Goal: Task Accomplishment & Management: Manage account settings

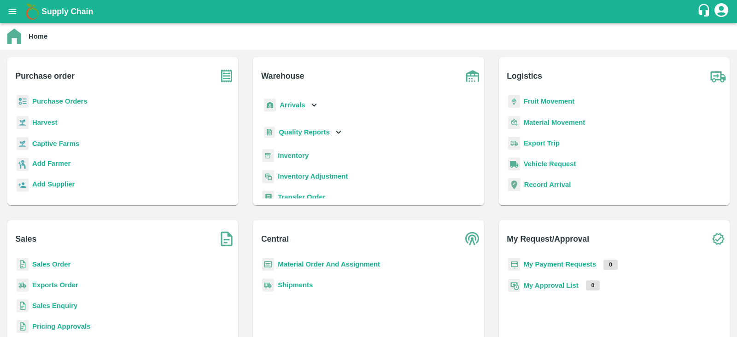
click at [82, 99] on b "Purchase Orders" at bounding box center [59, 101] width 55 height 7
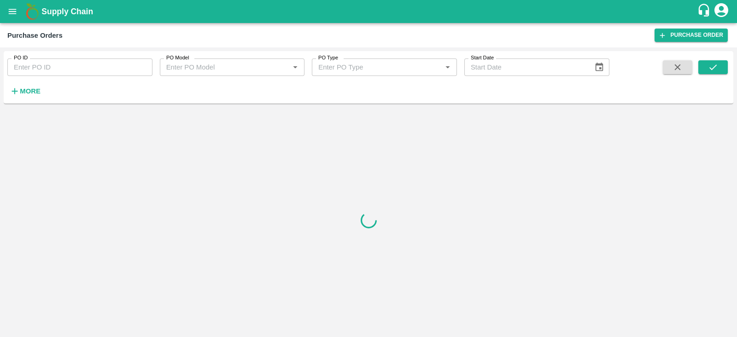
click at [20, 91] on strong "More" at bounding box center [30, 91] width 21 height 7
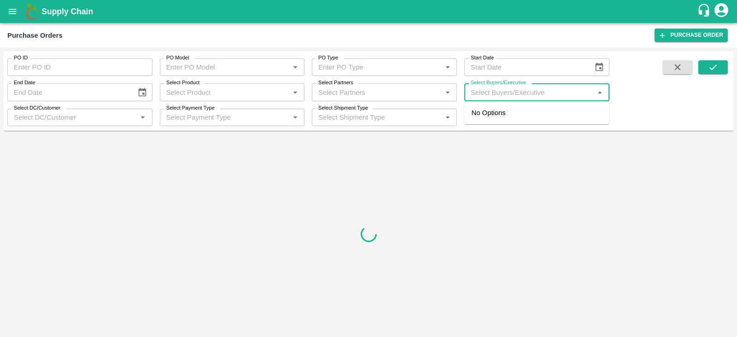
click at [581, 91] on input "Select Buyers/Executive" at bounding box center [529, 92] width 124 height 12
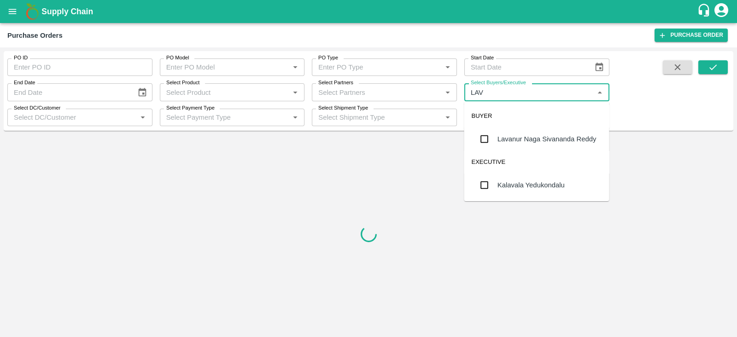
type input "LAVA"
click at [541, 137] on div "Lavanur Naga Sivananda Reddy" at bounding box center [547, 139] width 99 height 10
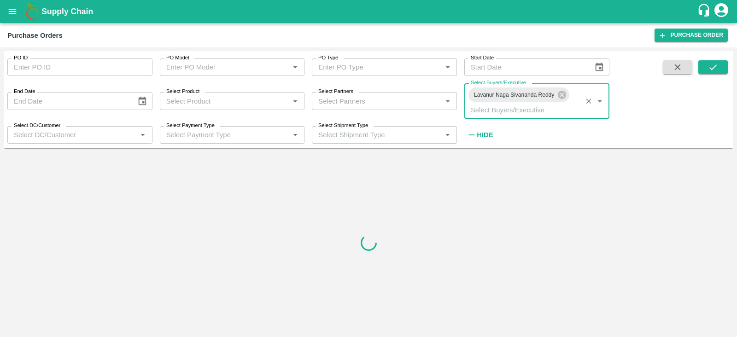
click at [719, 65] on button "submit" at bounding box center [712, 67] width 29 height 14
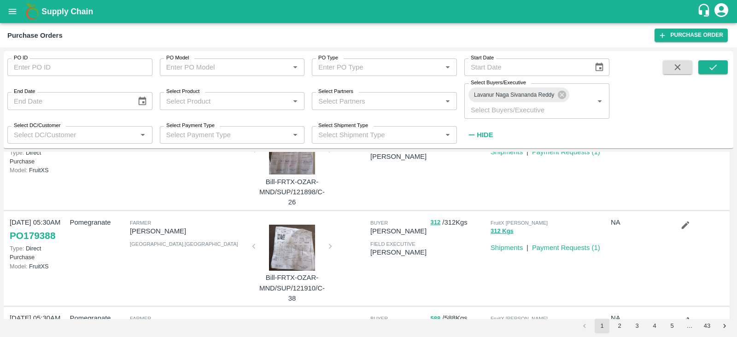
scroll to position [601, 0]
click at [707, 72] on button "submit" at bounding box center [712, 67] width 29 height 14
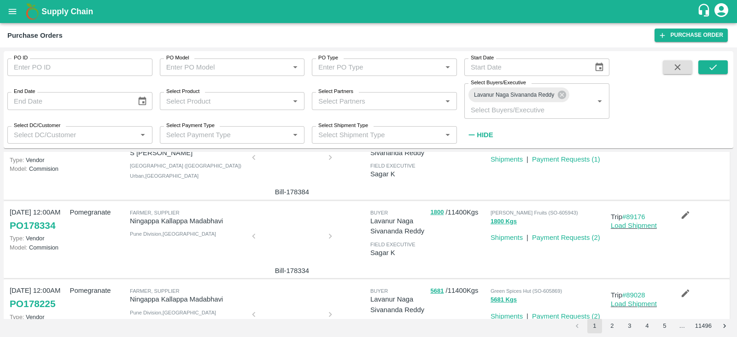
scroll to position [635, 0]
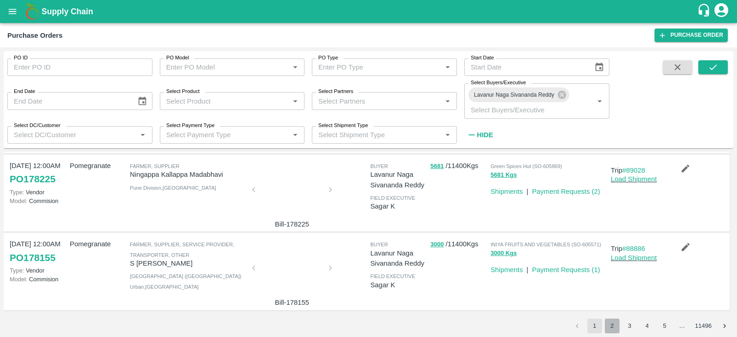
click at [616, 327] on button "2" at bounding box center [612, 326] width 15 height 15
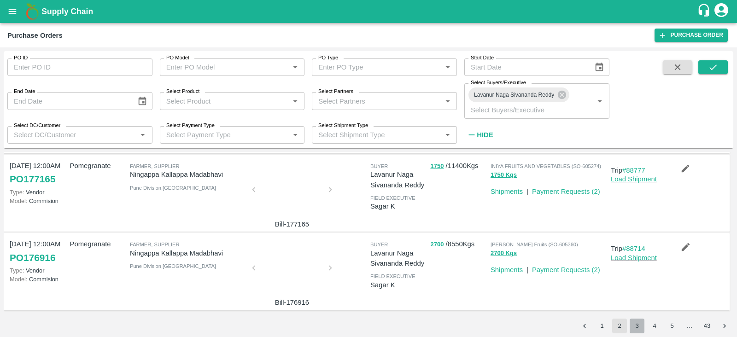
click at [632, 326] on button "3" at bounding box center [637, 326] width 15 height 15
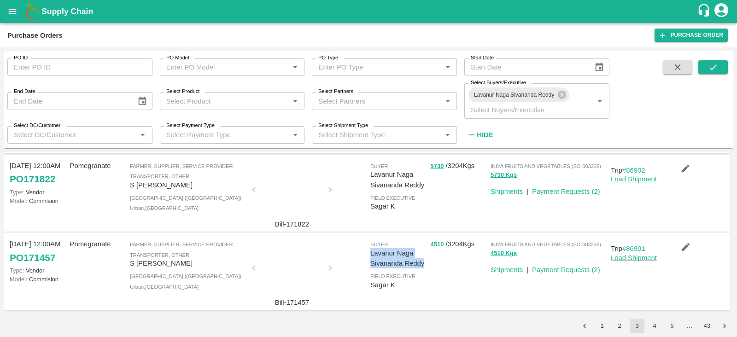
drag, startPoint x: 366, startPoint y: 256, endPoint x: 425, endPoint y: 264, distance: 59.0
click at [425, 264] on div "buyer Lavanur Naga Sivananda Reddy field executive Sagar K" at bounding box center [397, 271] width 60 height 72
click at [425, 264] on p "Lavanur Naga Sivananda Reddy" at bounding box center [398, 258] width 56 height 21
drag, startPoint x: 425, startPoint y: 264, endPoint x: 366, endPoint y: 254, distance: 59.7
click at [367, 254] on div "buyer Lavanur Naga Sivananda Reddy field executive Sagar K" at bounding box center [397, 271] width 60 height 72
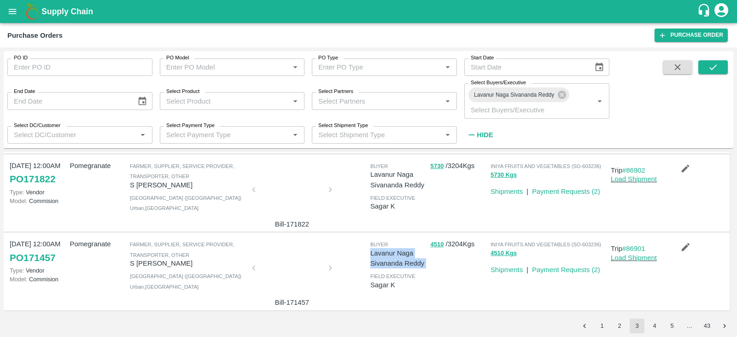
click at [367, 254] on div "buyer Lavanur Naga Sivananda Reddy field executive Sagar K" at bounding box center [397, 271] width 60 height 72
click at [55, 67] on input "PO ID" at bounding box center [79, 68] width 145 height 18
click at [712, 67] on icon "submit" at bounding box center [713, 67] width 10 height 10
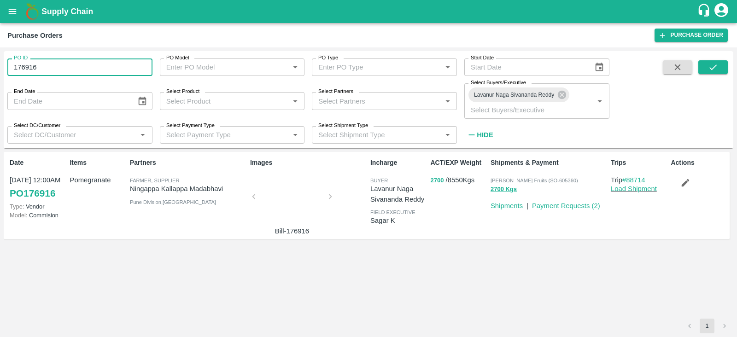
click at [41, 65] on input "176916" at bounding box center [79, 68] width 145 height 18
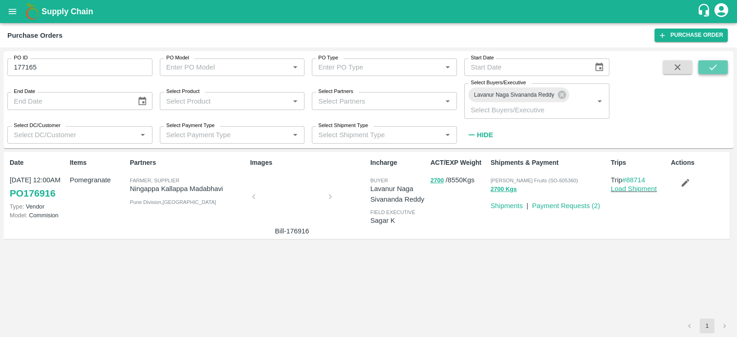
click at [712, 69] on icon "submit" at bounding box center [713, 68] width 7 height 6
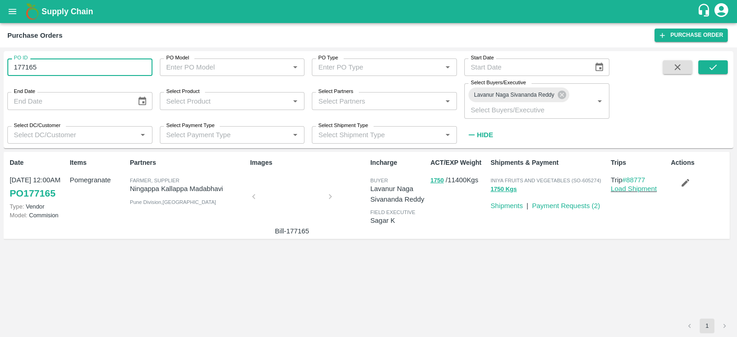
click at [99, 71] on input "177165" at bounding box center [79, 68] width 145 height 18
click at [711, 63] on icon "submit" at bounding box center [713, 67] width 10 height 10
click at [117, 65] on input "177676" at bounding box center [79, 68] width 145 height 18
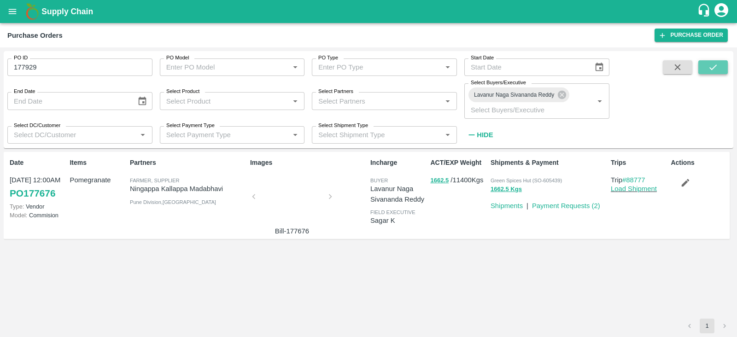
click at [714, 64] on icon "submit" at bounding box center [713, 67] width 10 height 10
click at [100, 65] on input "177929" at bounding box center [79, 68] width 145 height 18
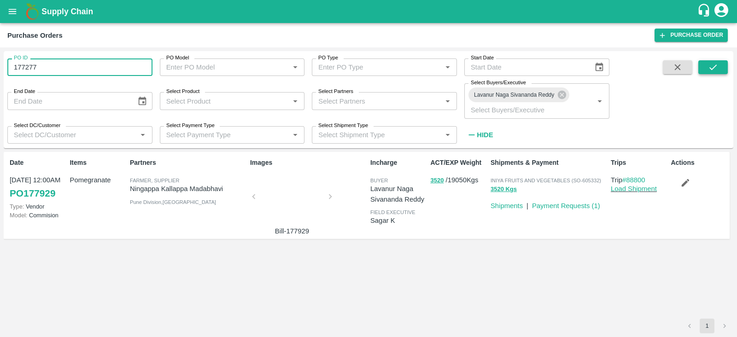
click at [715, 60] on button "submit" at bounding box center [712, 67] width 29 height 14
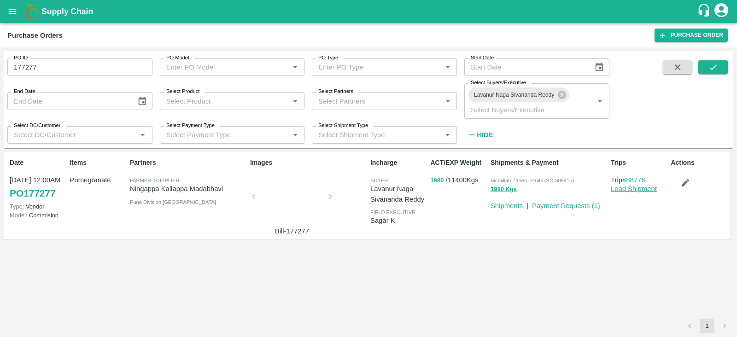
click at [114, 70] on input "177277" at bounding box center [79, 68] width 145 height 18
click at [714, 67] on icon "submit" at bounding box center [713, 68] width 7 height 6
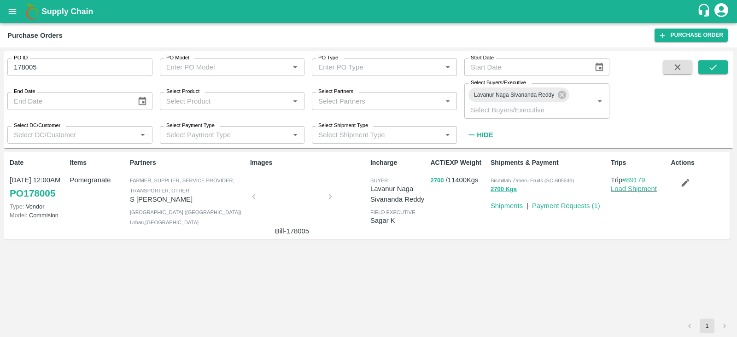
click at [89, 69] on input "178005" at bounding box center [79, 68] width 145 height 18
click at [720, 74] on button "submit" at bounding box center [712, 67] width 29 height 14
click at [93, 69] on input "177923" at bounding box center [79, 68] width 145 height 18
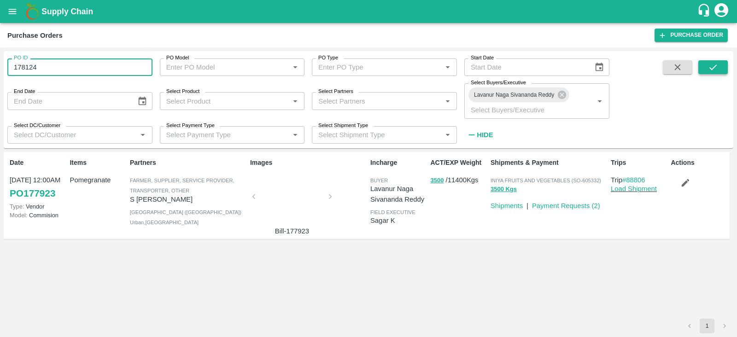
click at [709, 68] on icon "submit" at bounding box center [713, 67] width 10 height 10
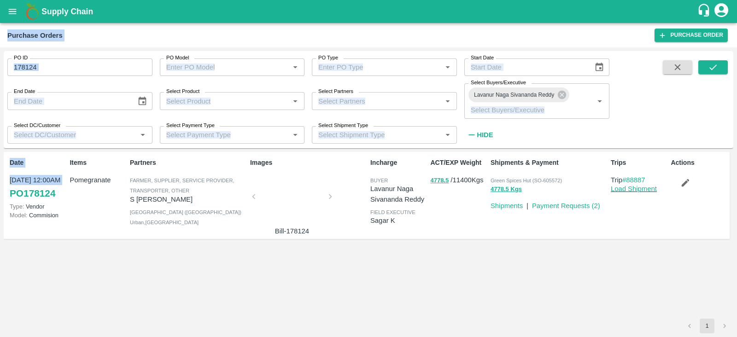
drag, startPoint x: 59, startPoint y: 198, endPoint x: 482, endPoint y: -37, distance: 484.9
click at [482, 0] on html "Supply Chain Purchase Orders Purchase Order PO ID 178124 PO ID PO Model PO Mode…" at bounding box center [368, 168] width 737 height 337
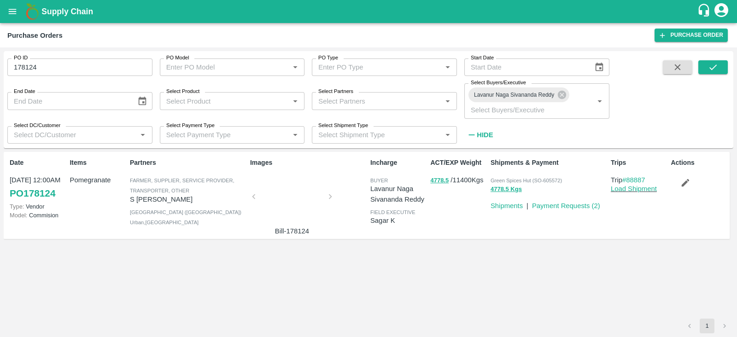
click at [266, 248] on div "Date 23 Sep, 12:00AM PO 178124 Type: Vendor Model: Commision Items Pomegranate …" at bounding box center [369, 235] width 730 height 167
click at [122, 71] on input "178124" at bounding box center [79, 68] width 145 height 18
click at [716, 65] on icon "submit" at bounding box center [713, 68] width 7 height 6
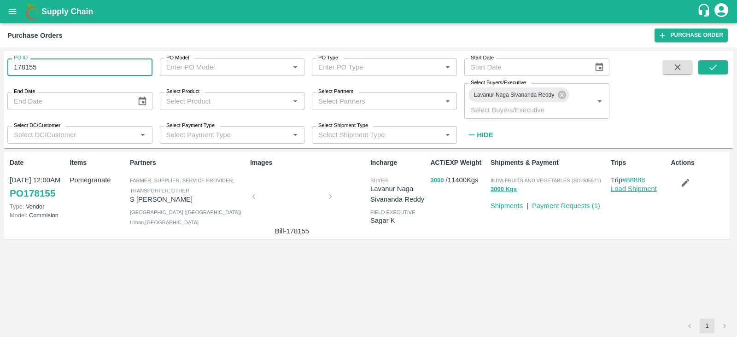
click at [106, 70] on input "178155" at bounding box center [79, 68] width 145 height 18
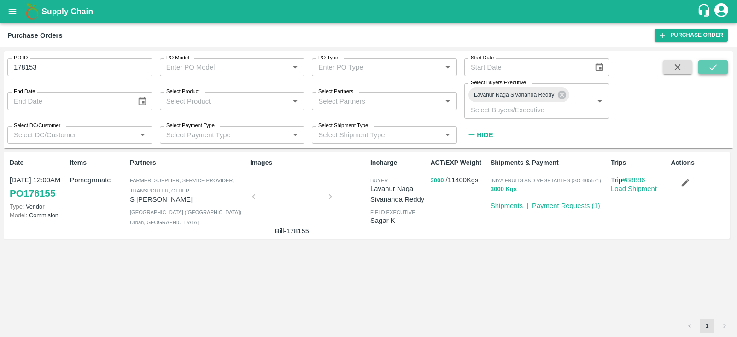
click at [723, 70] on button "submit" at bounding box center [712, 67] width 29 height 14
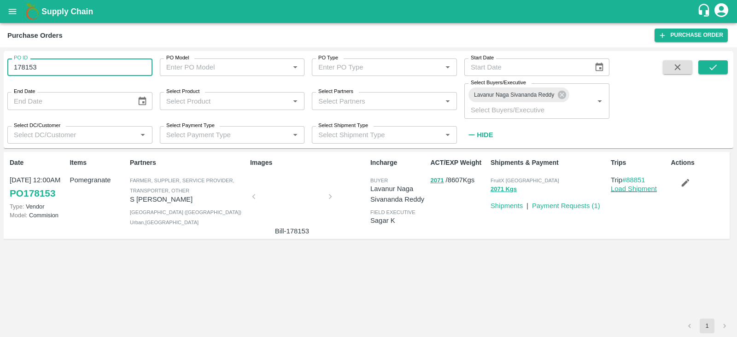
click at [95, 69] on input "178153" at bounding box center [79, 68] width 145 height 18
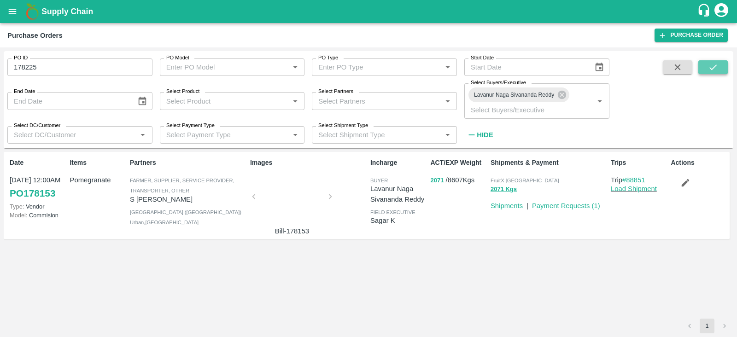
click at [704, 68] on button "submit" at bounding box center [712, 67] width 29 height 14
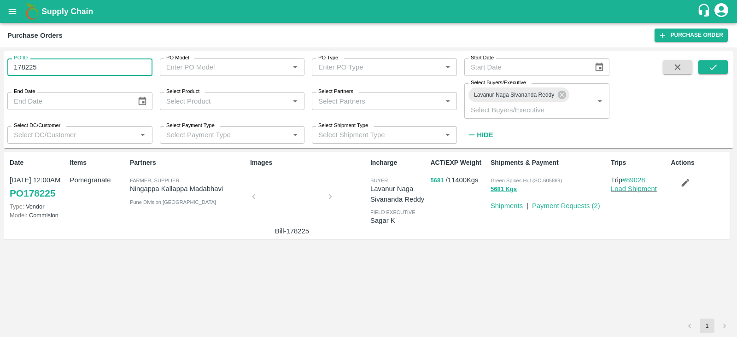
click at [110, 68] on input "178225" at bounding box center [79, 68] width 145 height 18
click at [710, 68] on icon "submit" at bounding box center [713, 67] width 10 height 10
click at [53, 64] on input "178385" at bounding box center [79, 68] width 145 height 18
click at [714, 70] on icon "submit" at bounding box center [713, 67] width 10 height 10
click at [68, 72] on input "178334" at bounding box center [79, 68] width 145 height 18
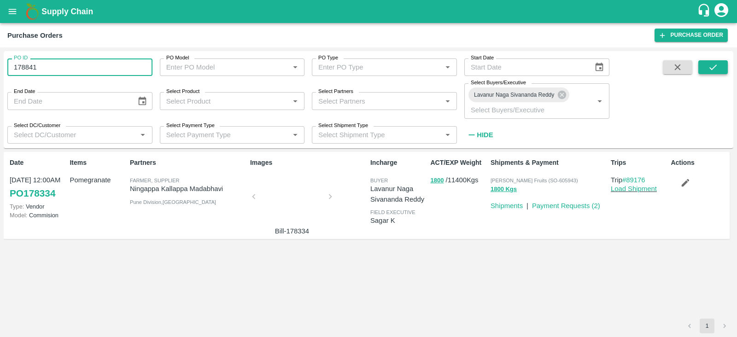
click at [709, 71] on icon "submit" at bounding box center [713, 67] width 10 height 10
click at [90, 68] on input "178841" at bounding box center [79, 68] width 145 height 18
click at [725, 67] on button "submit" at bounding box center [712, 67] width 29 height 14
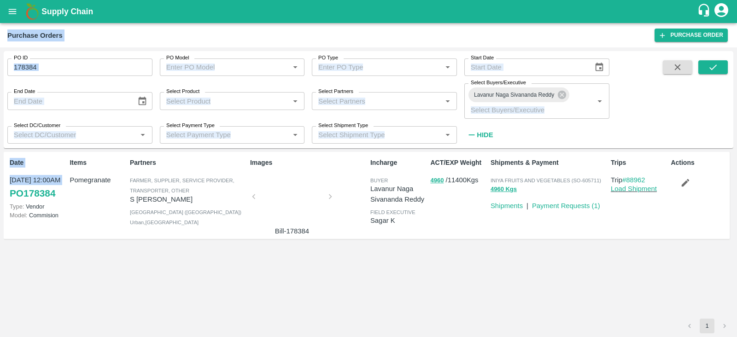
drag, startPoint x: 58, startPoint y: 196, endPoint x: 500, endPoint y: -35, distance: 498.7
click at [500, 0] on html "Supply Chain Purchase Orders Purchase Order PO ID 178384 PO ID PO Model PO Mode…" at bounding box center [368, 168] width 737 height 337
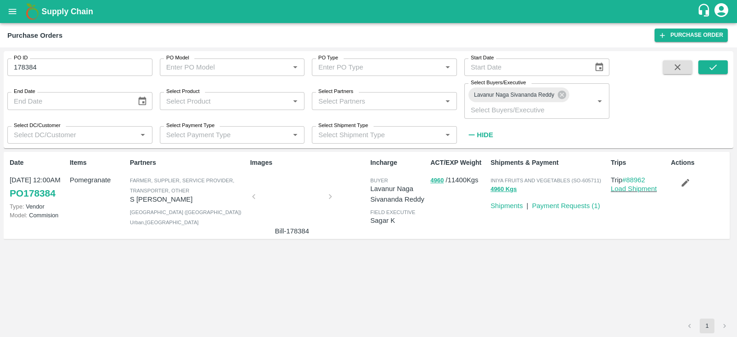
click at [157, 257] on div "Date 25 Sep, 12:00AM PO 178384 Type: Vendor Model: Commision Items Pomegranate …" at bounding box center [369, 235] width 730 height 167
click at [133, 64] on input "178384" at bounding box center [79, 68] width 145 height 18
click at [702, 65] on button "submit" at bounding box center [712, 67] width 29 height 14
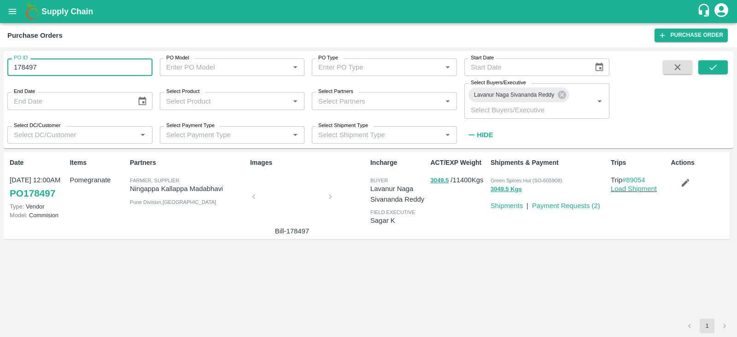
click at [86, 63] on input "178497" at bounding box center [79, 68] width 145 height 18
click at [718, 64] on icon "submit" at bounding box center [713, 67] width 10 height 10
click at [125, 74] on input "178651" at bounding box center [79, 68] width 145 height 18
click at [714, 75] on span at bounding box center [712, 101] width 29 height 82
click at [723, 63] on button "submit" at bounding box center [712, 67] width 29 height 14
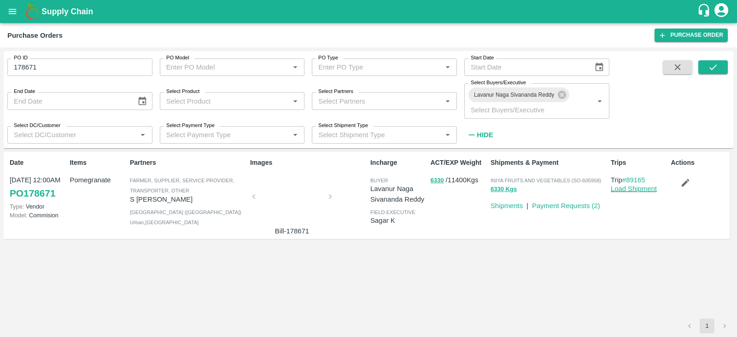
click at [94, 69] on input "178671" at bounding box center [79, 68] width 145 height 18
click at [720, 67] on button "submit" at bounding box center [712, 67] width 29 height 14
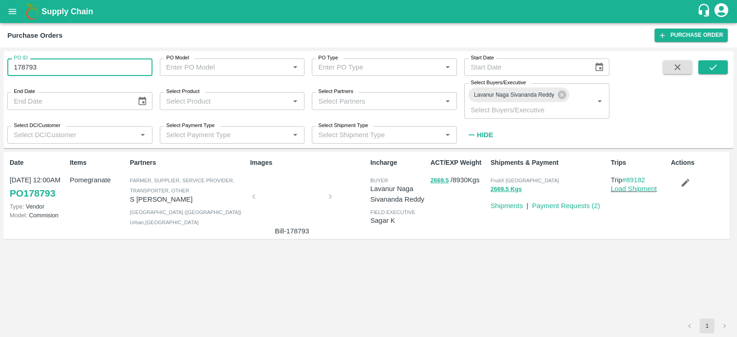
click at [66, 68] on input "178793" at bounding box center [79, 68] width 145 height 18
type input "178385"
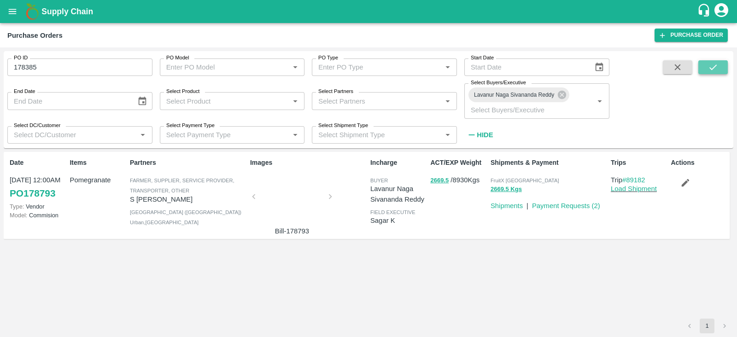
click at [711, 65] on icon "submit" at bounding box center [713, 67] width 10 height 10
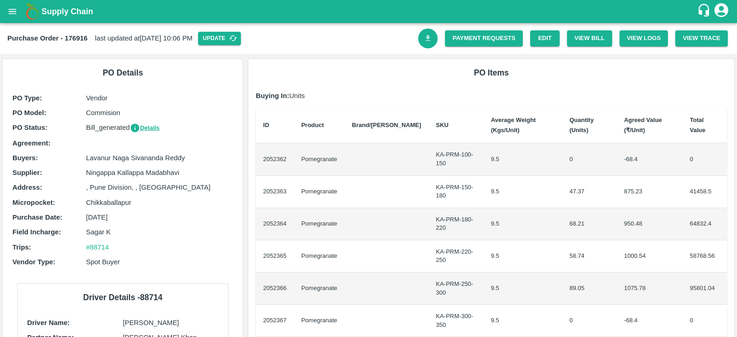
click at [428, 41] on icon "Download Bill" at bounding box center [428, 38] width 9 height 9
click at [431, 40] on link "Download Bill" at bounding box center [428, 39] width 20 height 20
click at [438, 34] on div "Payment Requests" at bounding box center [480, 34] width 85 height 23
click at [433, 43] on link "Download Bill" at bounding box center [428, 39] width 20 height 20
click at [431, 44] on link "Download Bill" at bounding box center [428, 39] width 20 height 20
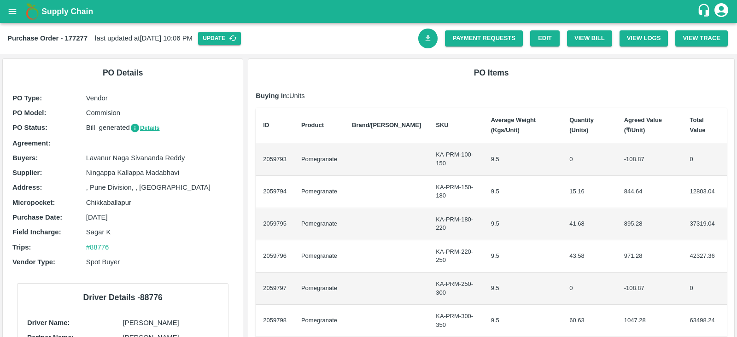
click at [432, 45] on link "Download Bill" at bounding box center [428, 39] width 20 height 20
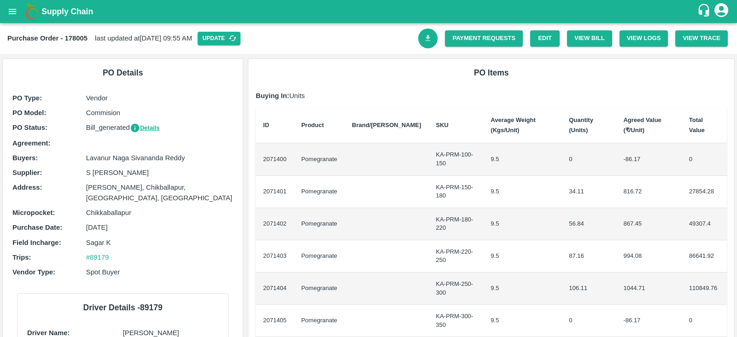
click at [418, 42] on link "Download Bill" at bounding box center [428, 39] width 20 height 20
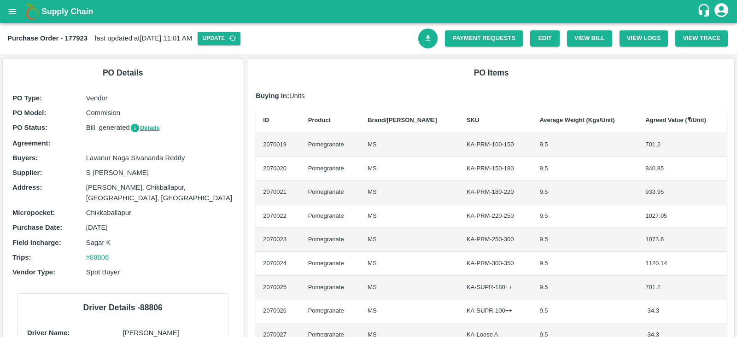
click at [431, 34] on link "Download Bill" at bounding box center [428, 39] width 20 height 20
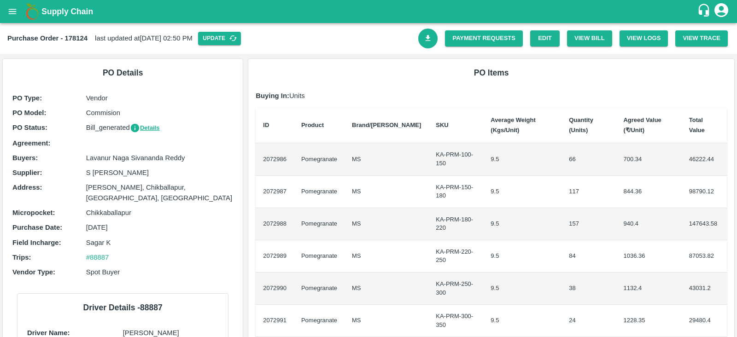
click at [424, 43] on link "Download Bill" at bounding box center [428, 39] width 20 height 20
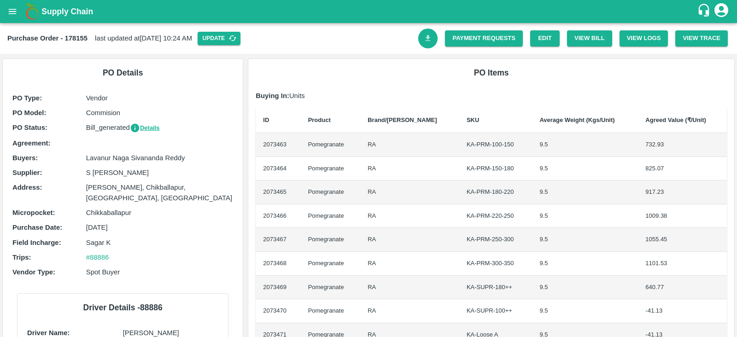
click at [426, 40] on icon "Download Bill" at bounding box center [428, 38] width 5 height 6
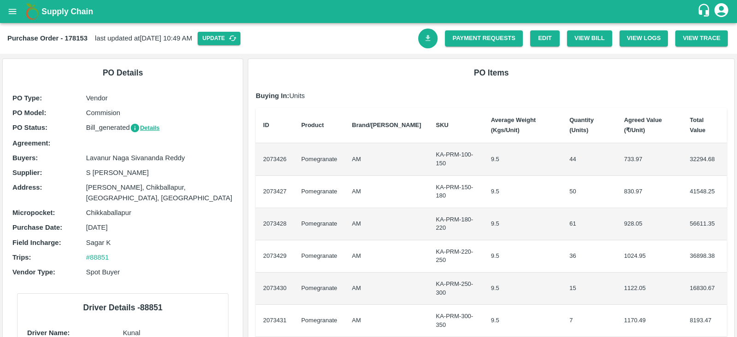
click at [428, 45] on link "Download Bill" at bounding box center [428, 39] width 20 height 20
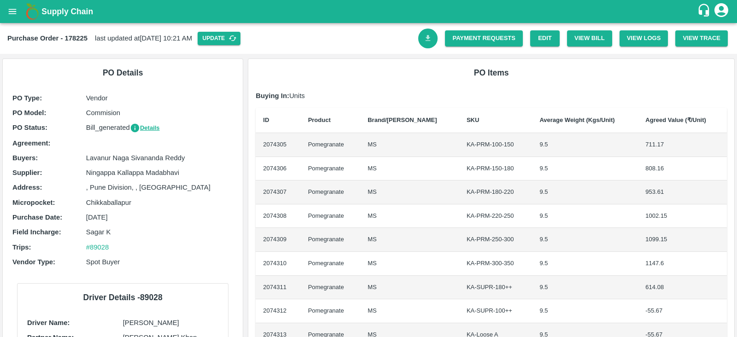
click at [432, 39] on link "Download Bill" at bounding box center [428, 39] width 20 height 20
click at [434, 43] on link "Download Bill" at bounding box center [428, 39] width 20 height 20
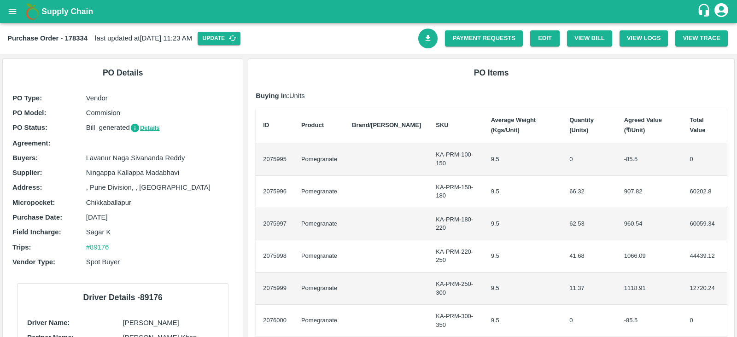
scroll to position [21, 0]
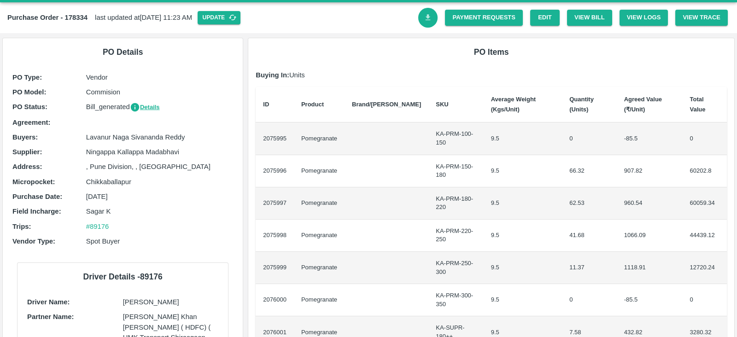
click at [429, 18] on icon "Download Bill" at bounding box center [428, 17] width 9 height 9
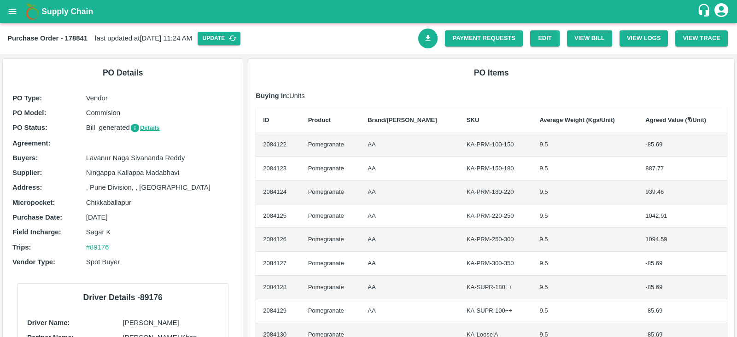
click at [427, 33] on link "Download Bill" at bounding box center [428, 39] width 20 height 20
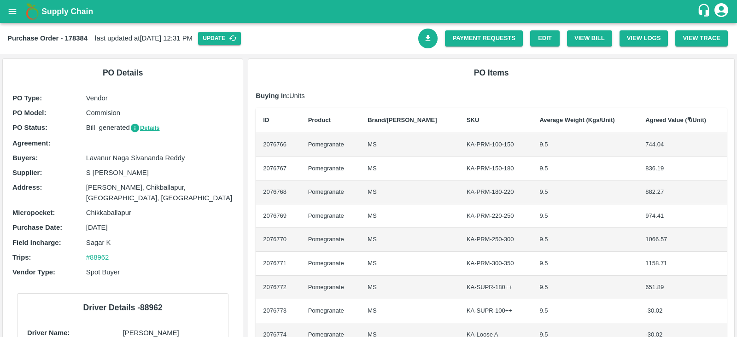
click at [429, 41] on icon "Download Bill" at bounding box center [428, 38] width 9 height 9
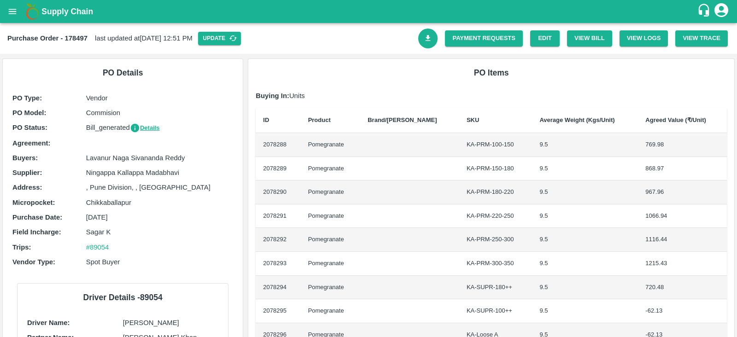
click at [434, 45] on div at bounding box center [424, 34] width 27 height 27
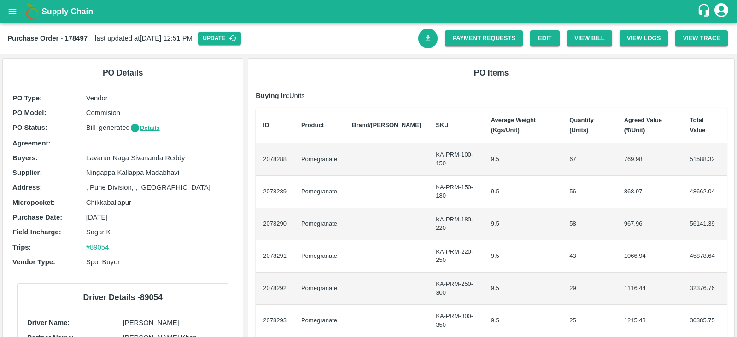
click at [427, 45] on link "Download Bill" at bounding box center [428, 39] width 20 height 20
click at [433, 40] on link "Download Bill" at bounding box center [428, 39] width 20 height 20
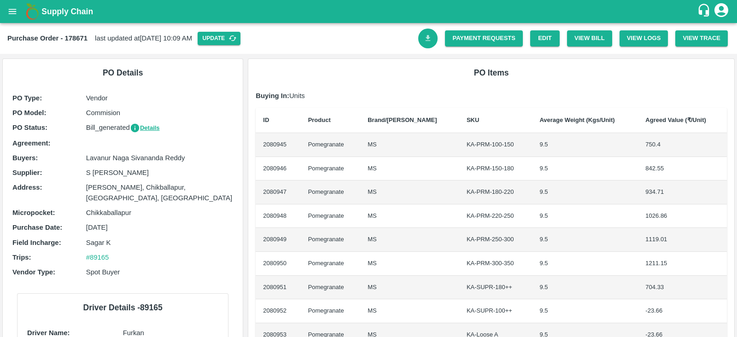
click at [428, 33] on link "Download Bill" at bounding box center [428, 39] width 20 height 20
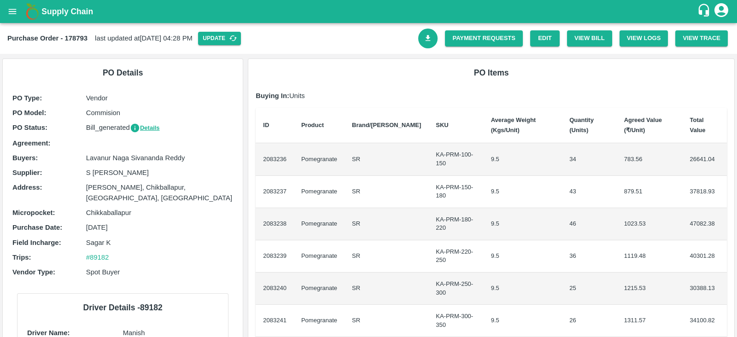
click at [435, 37] on link "Download Bill" at bounding box center [428, 39] width 20 height 20
